Goal: Information Seeking & Learning: Find specific fact

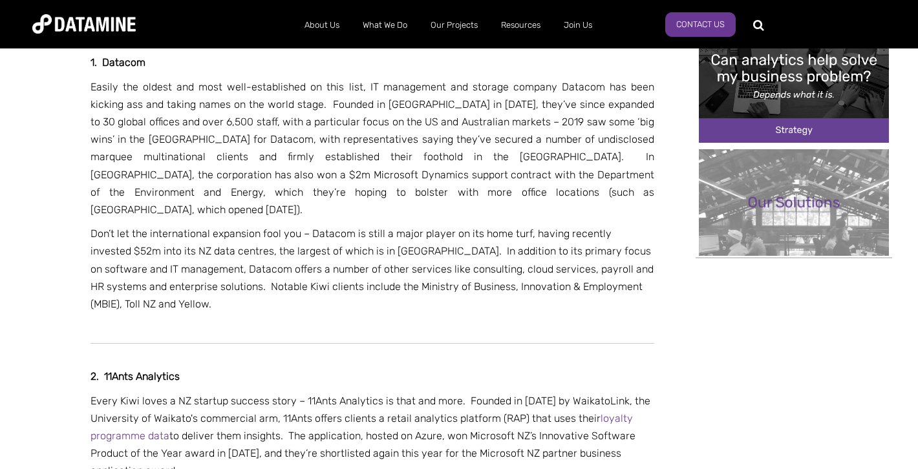
scroll to position [563, 0]
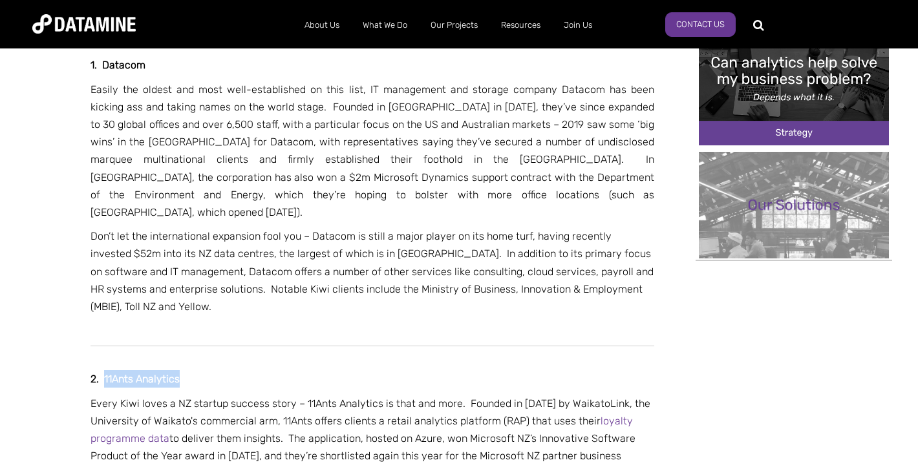
drag, startPoint x: 106, startPoint y: 321, endPoint x: 224, endPoint y: 323, distance: 117.7
click at [224, 370] on p "2. 11Ants Analytics" at bounding box center [373, 378] width 564 height 17
copy strong "11Ants Analytics"
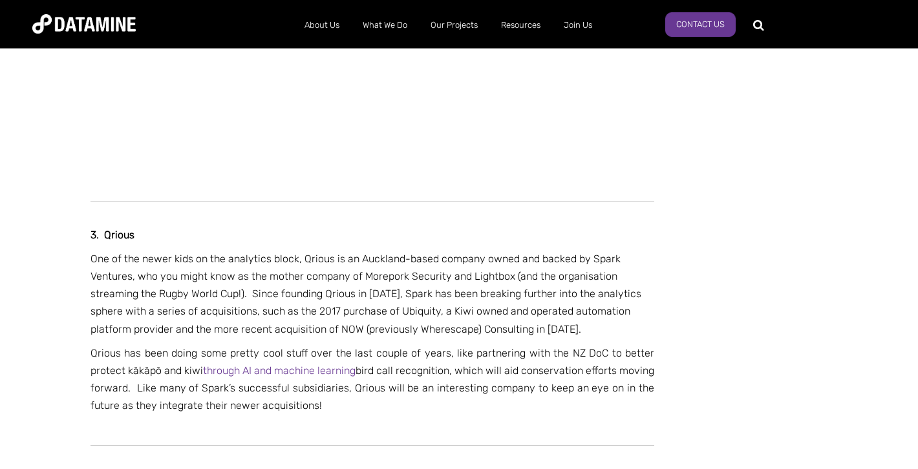
scroll to position [1266, 0]
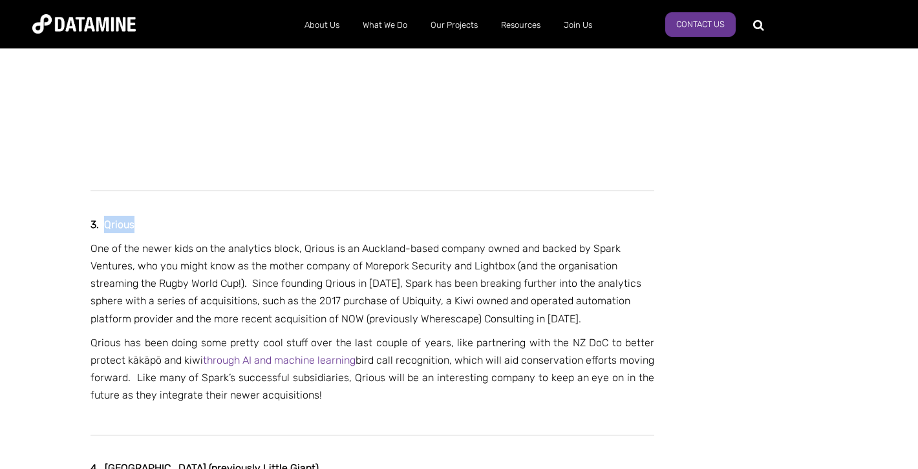
drag, startPoint x: 105, startPoint y: 169, endPoint x: 185, endPoint y: 166, distance: 79.6
click at [186, 216] on p "3. Qrious" at bounding box center [373, 224] width 564 height 17
copy strong "Qrious"
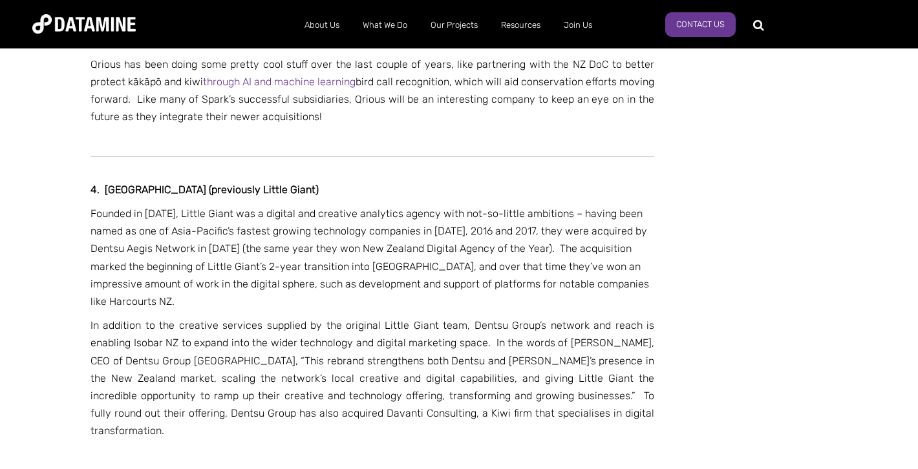
scroll to position [1530, 0]
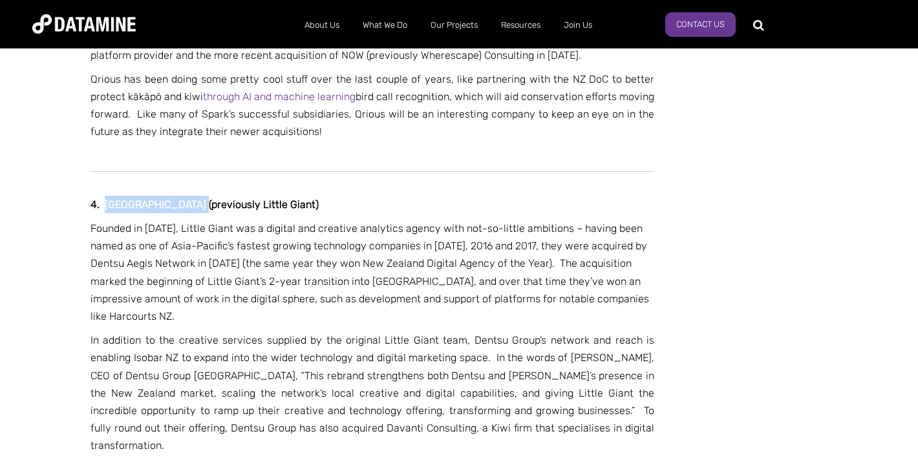
drag, startPoint x: 103, startPoint y: 146, endPoint x: 192, endPoint y: 154, distance: 88.9
click at [193, 196] on p "4. [GEOGRAPHIC_DATA] (previously Little Giant)" at bounding box center [373, 204] width 564 height 17
copy strong "Isobar [GEOGRAPHIC_DATA]"
